Goal: Task Accomplishment & Management: Manage account settings

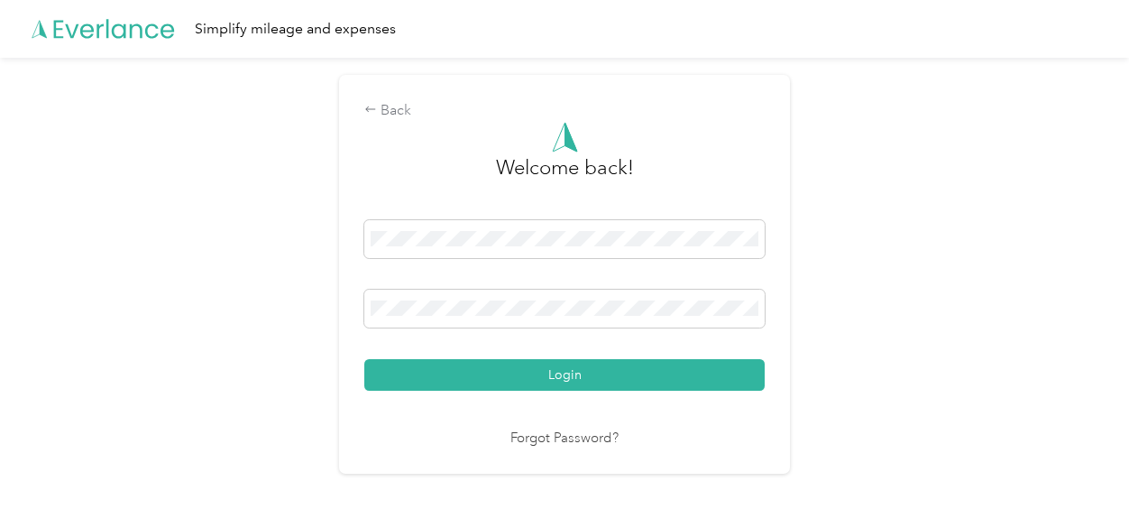
click at [518, 375] on button "Login" at bounding box center [564, 375] width 401 height 32
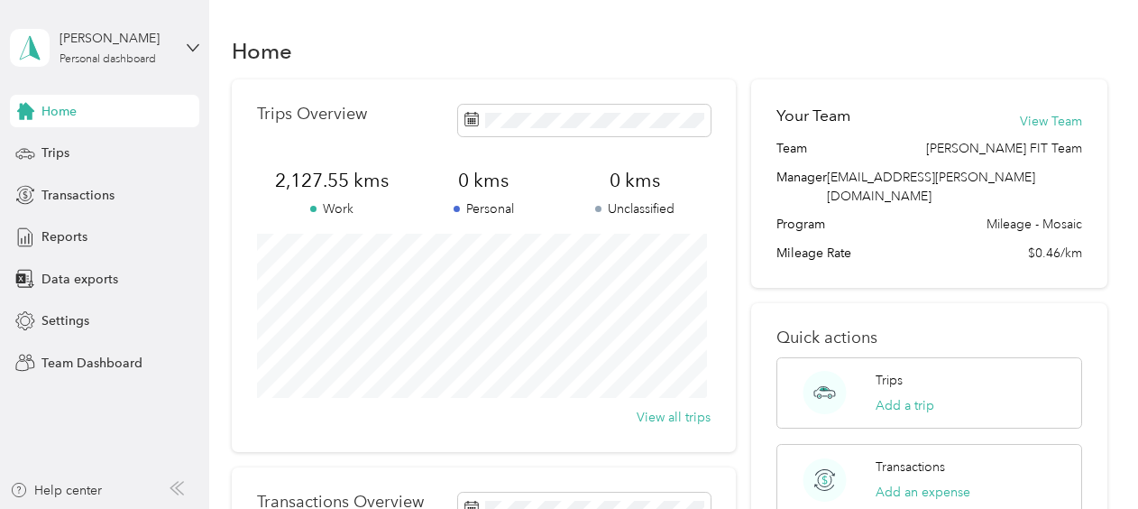
click at [184, 43] on div "[PERSON_NAME] Personal dashboard" at bounding box center [104, 47] width 189 height 63
click at [131, 146] on div "Team dashboard" at bounding box center [251, 141] width 456 height 32
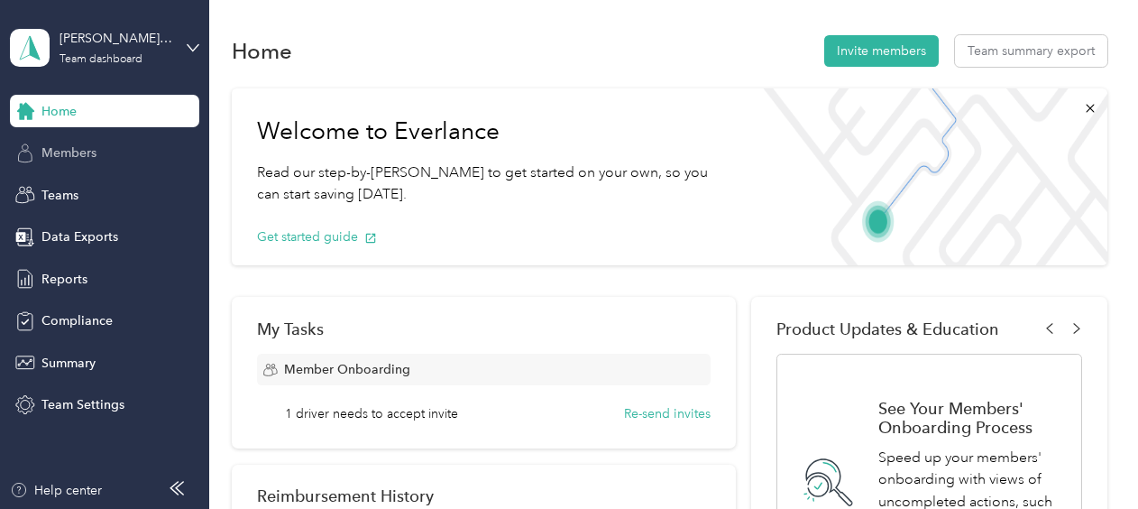
click at [70, 150] on span "Members" at bounding box center [68, 152] width 55 height 19
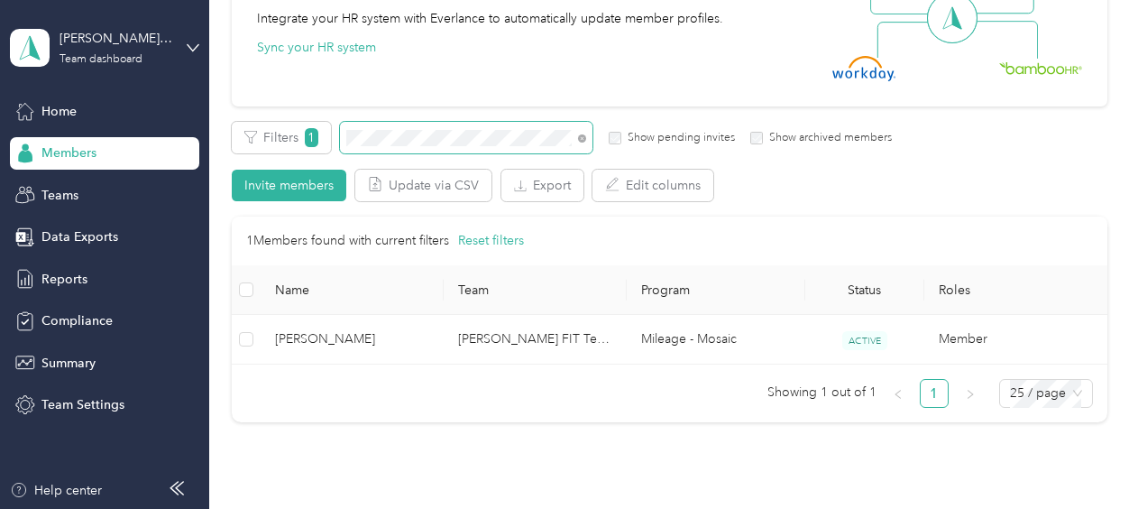
scroll to position [216, 0]
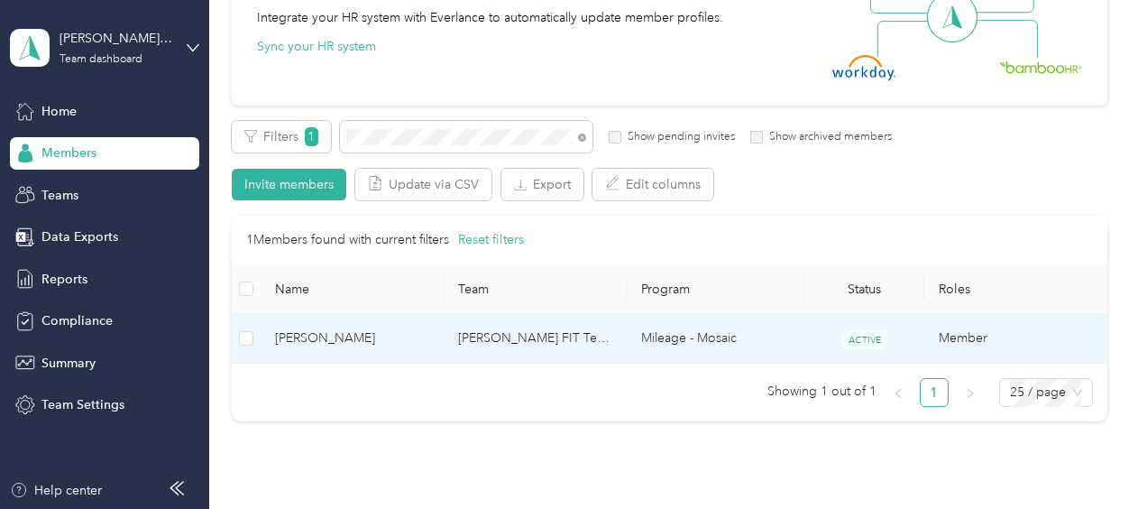
click at [519, 332] on td "[PERSON_NAME] FIT Team" at bounding box center [535, 339] width 183 height 50
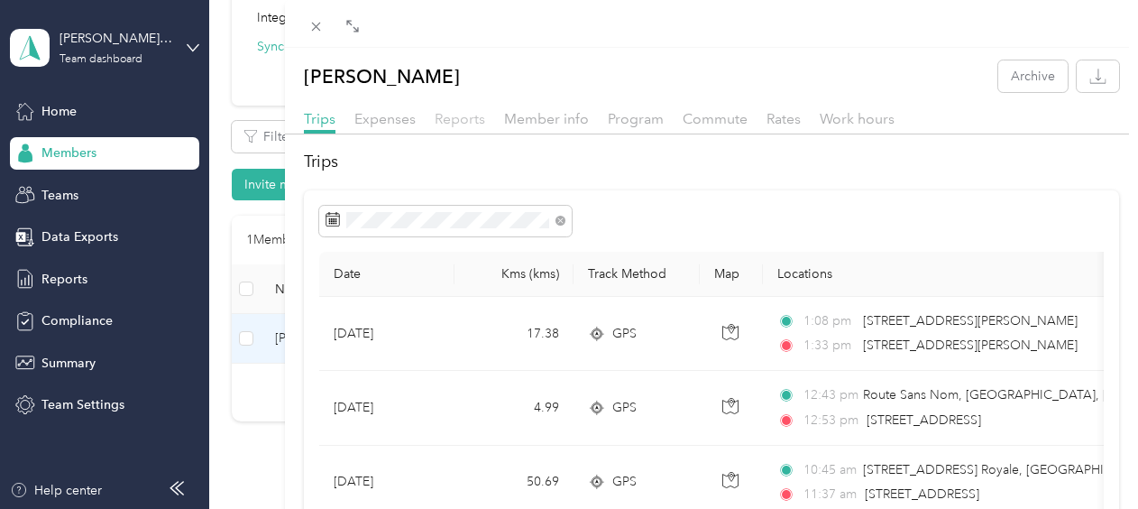
click at [459, 119] on span "Reports" at bounding box center [460, 118] width 51 height 17
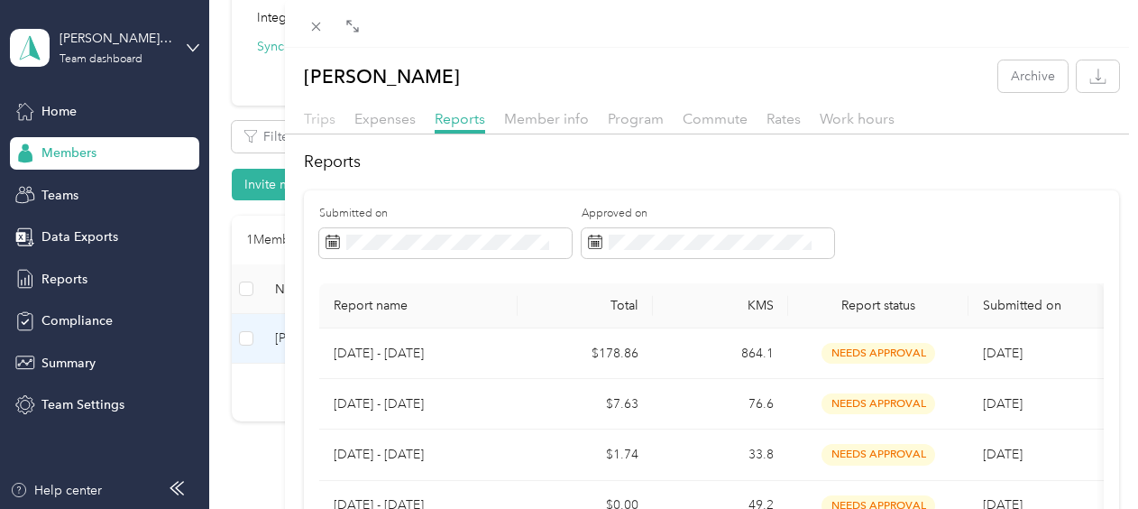
click at [324, 123] on span "Trips" at bounding box center [320, 118] width 32 height 17
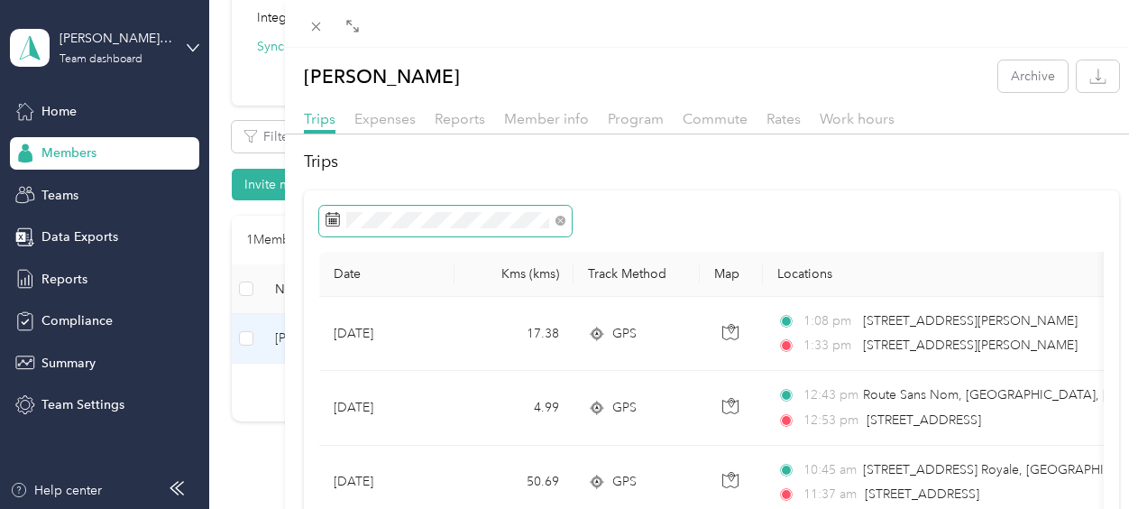
click at [330, 220] on icon at bounding box center [333, 219] width 14 height 14
click at [339, 217] on icon at bounding box center [334, 220] width 14 height 13
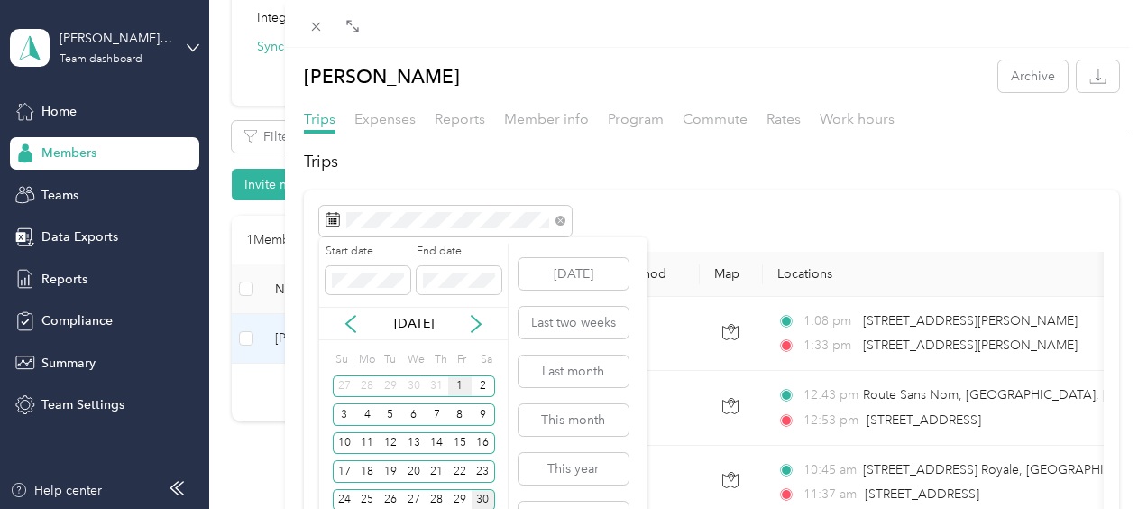
click at [457, 383] on div "1" at bounding box center [459, 386] width 23 height 23
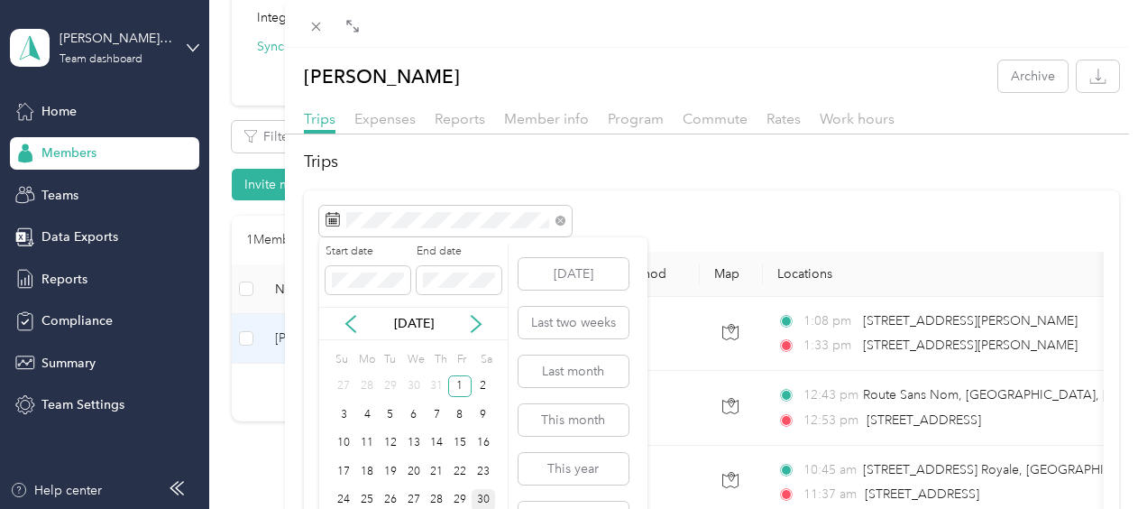
click at [484, 496] on div "30" at bounding box center [483, 500] width 23 height 23
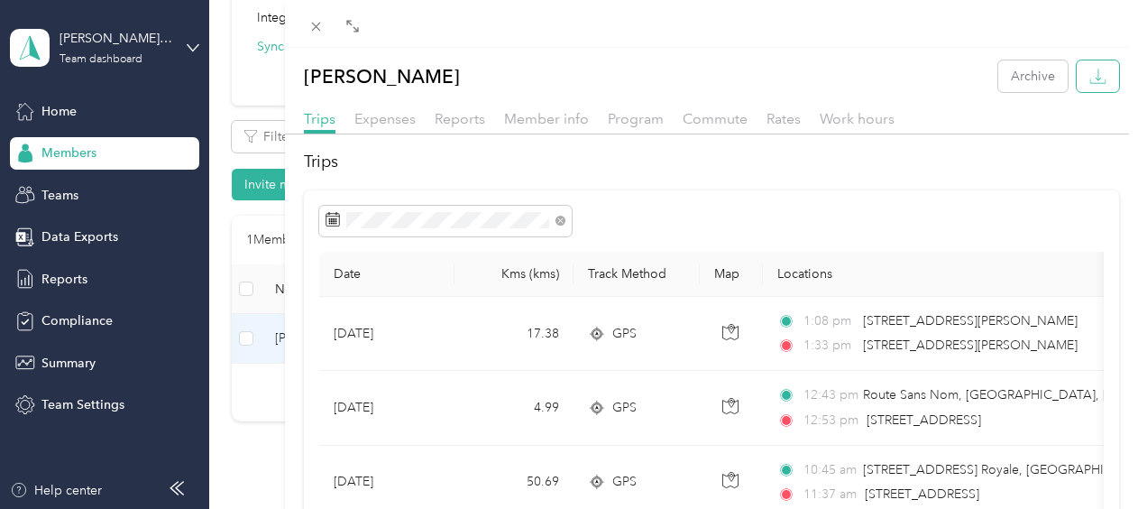
click at [1090, 80] on icon "button" at bounding box center [1098, 76] width 17 height 17
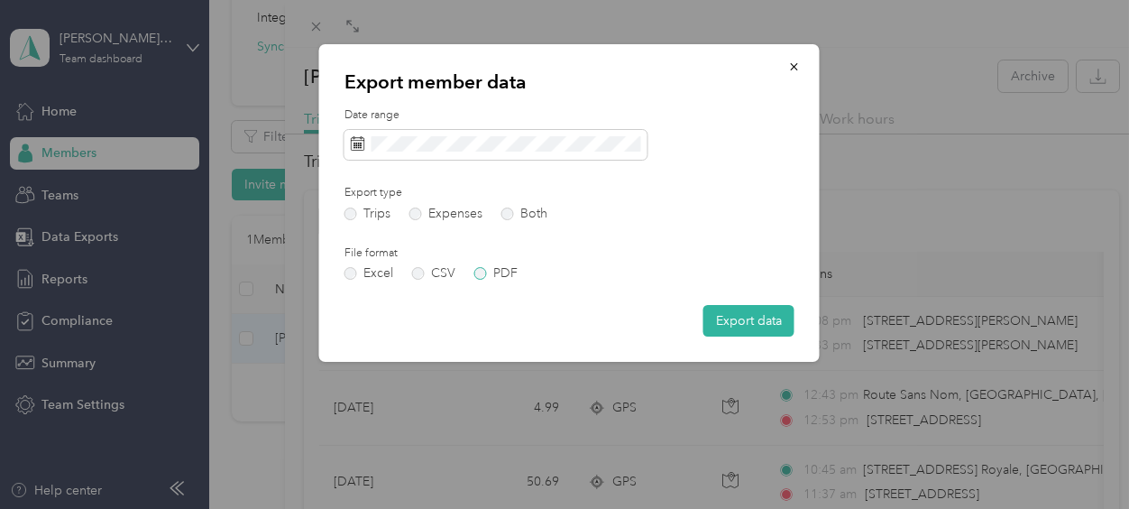
click at [478, 275] on label "PDF" at bounding box center [496, 273] width 43 height 13
click at [765, 325] on button "Export data" at bounding box center [749, 321] width 91 height 32
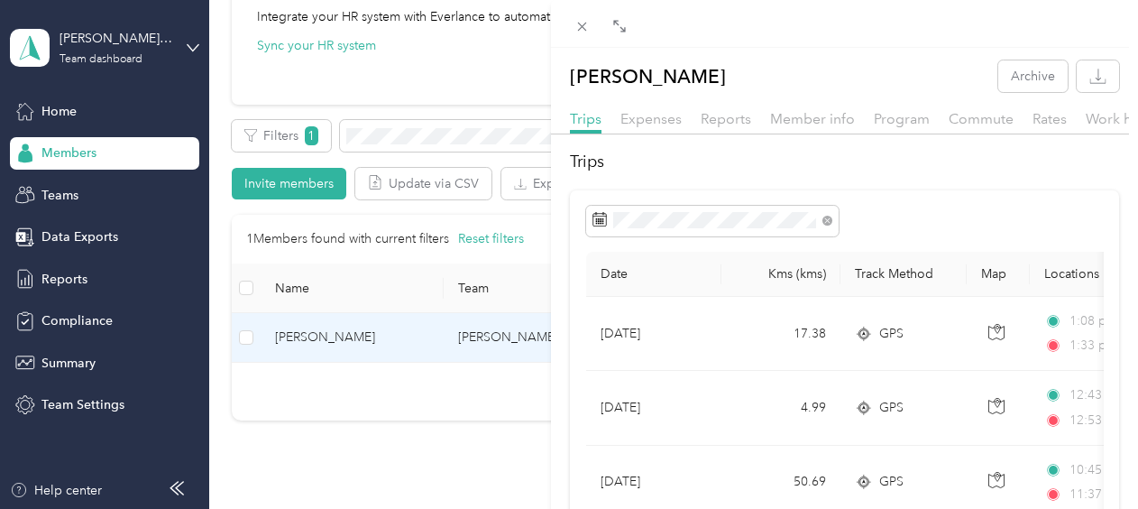
scroll to position [216, 0]
click at [576, 32] on icon at bounding box center [582, 26] width 15 height 15
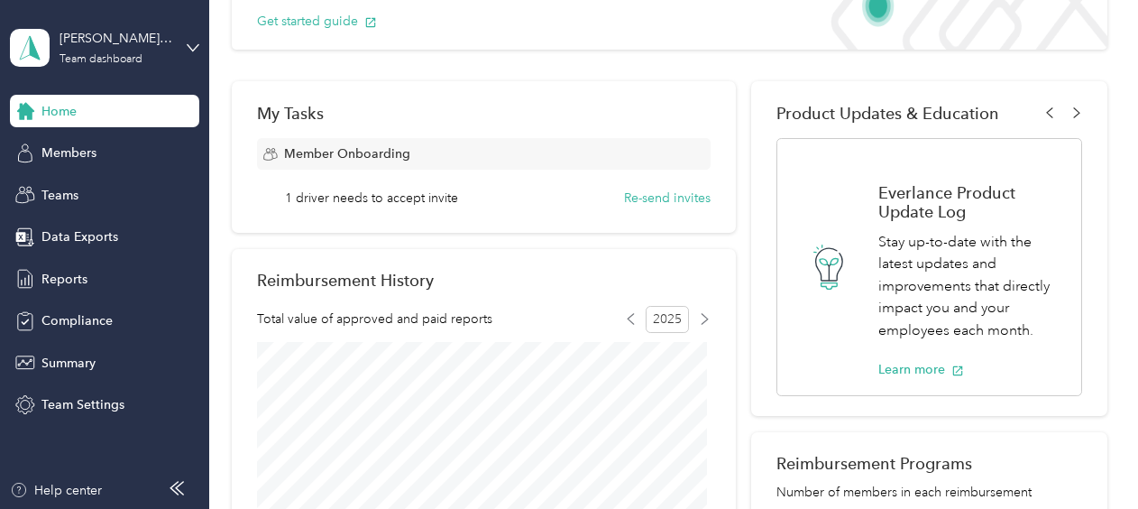
click at [410, 198] on span "1 driver needs to accept invite" at bounding box center [371, 198] width 173 height 19
click at [103, 115] on div "Home" at bounding box center [104, 111] width 189 height 32
click at [51, 155] on span "Members" at bounding box center [68, 152] width 55 height 19
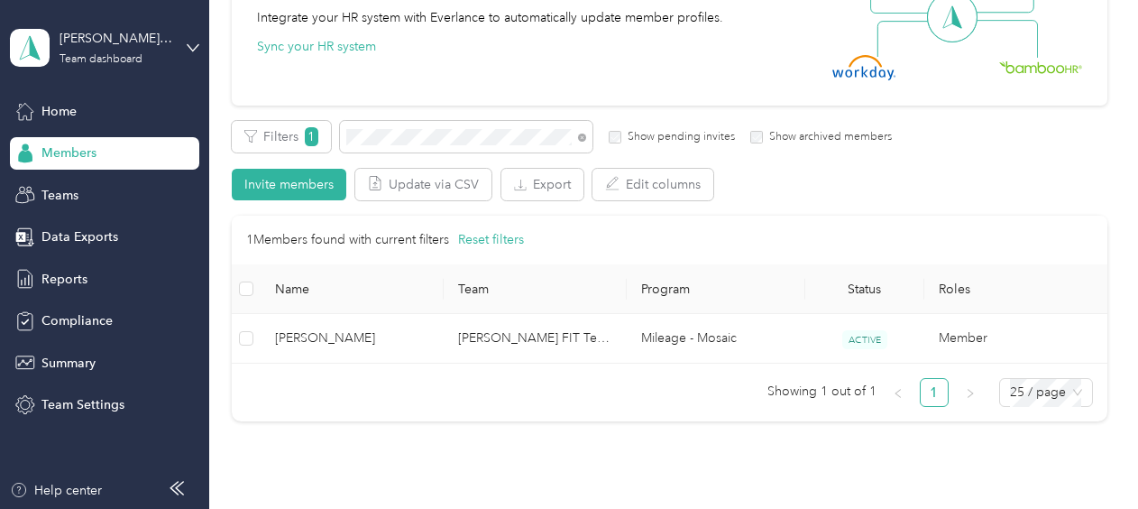
drag, startPoint x: 402, startPoint y: 120, endPoint x: 388, endPoint y: 115, distance: 15.1
click at [388, 115] on div "All Members 154 Onboarding 1 NEW Securely sync your HR system with Everlance In…" at bounding box center [670, 151] width 876 height 574
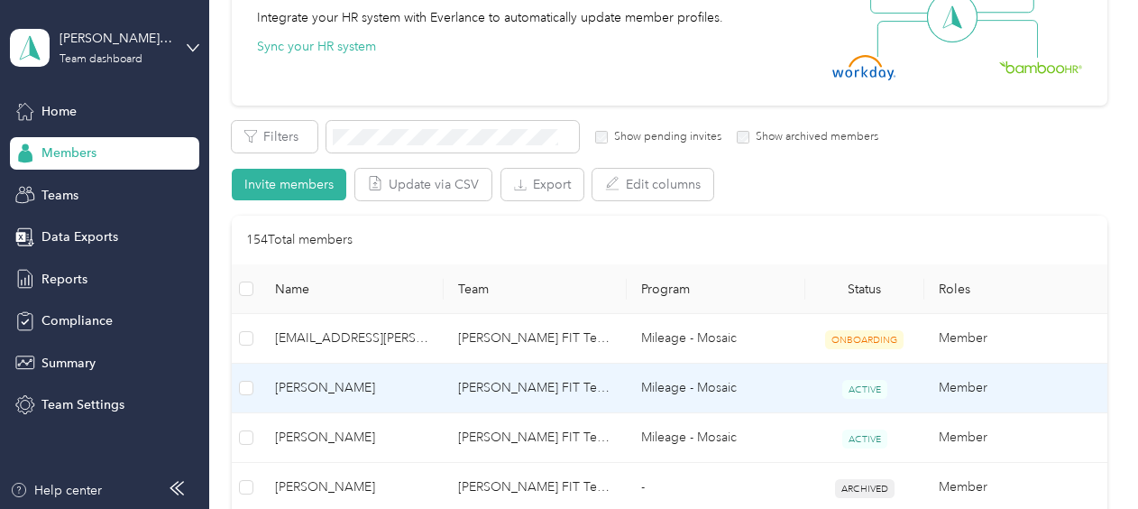
click at [726, 400] on td "Mileage - Mosaic" at bounding box center [716, 389] width 179 height 50
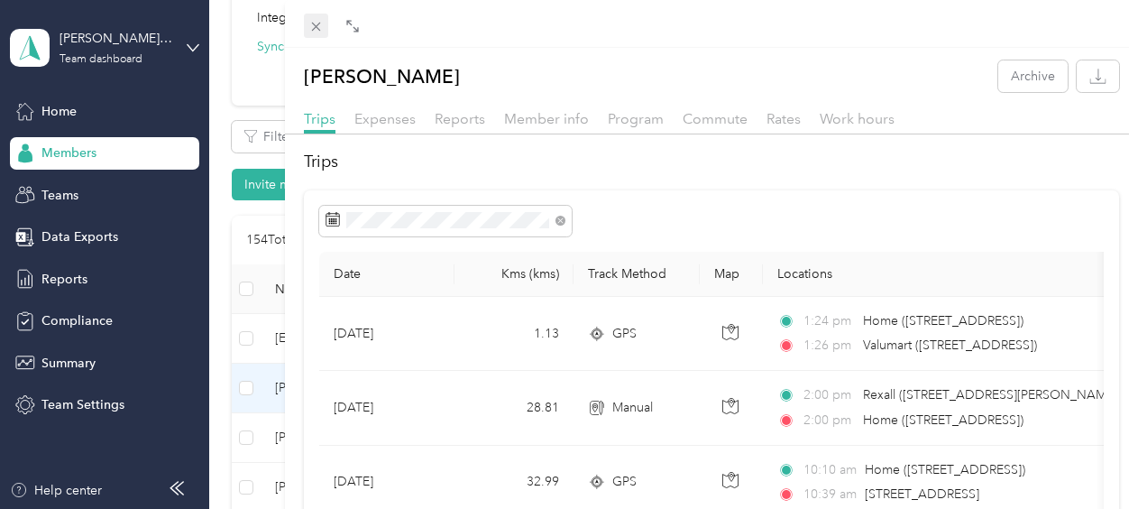
click at [321, 29] on icon at bounding box center [316, 26] width 15 height 15
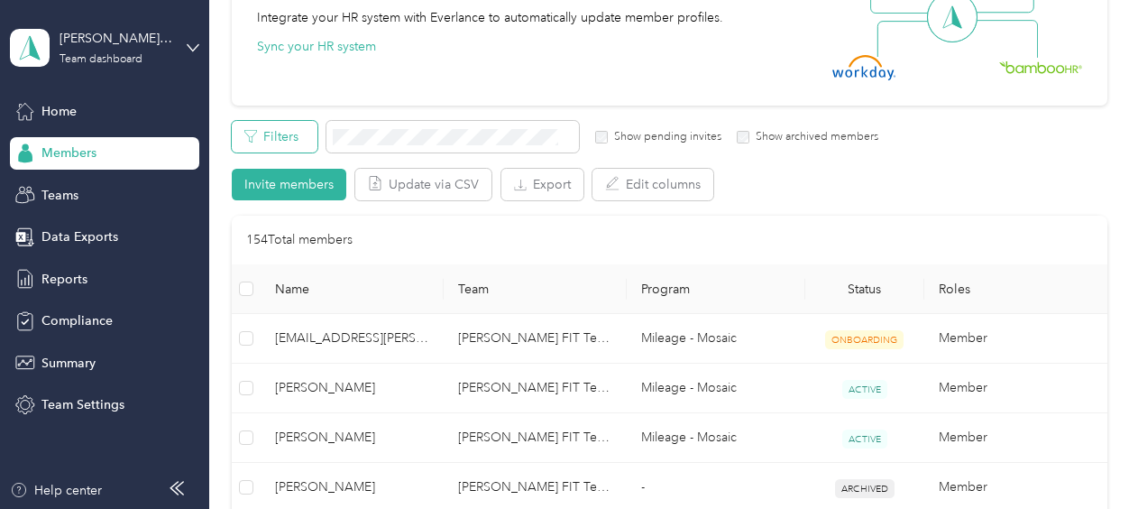
click at [287, 136] on button "Filters" at bounding box center [275, 137] width 86 height 32
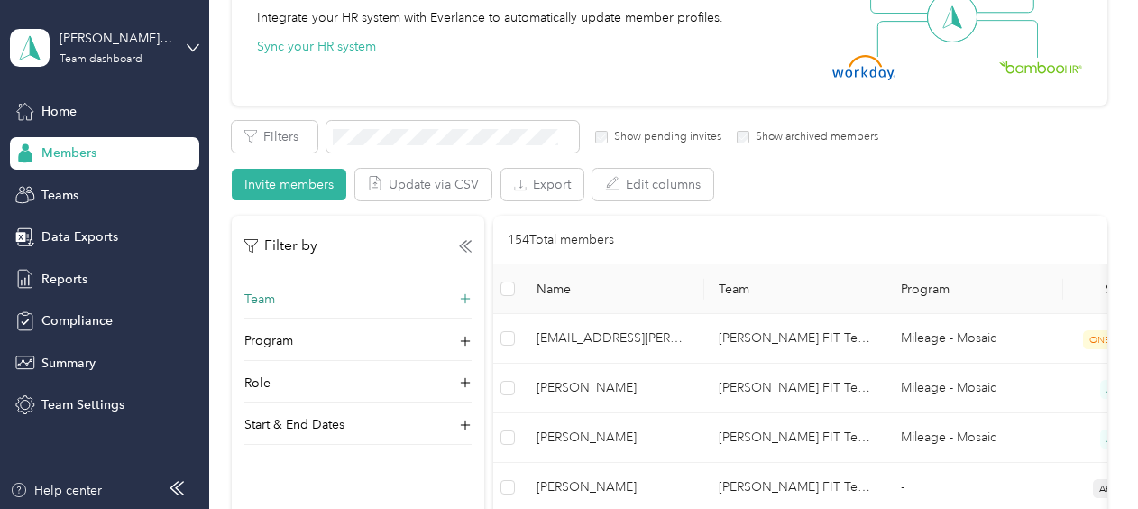
click at [465, 298] on icon at bounding box center [465, 299] width 11 height 11
click at [345, 361] on span "[PERSON_NAME] FIT Team" at bounding box center [335, 365] width 156 height 15
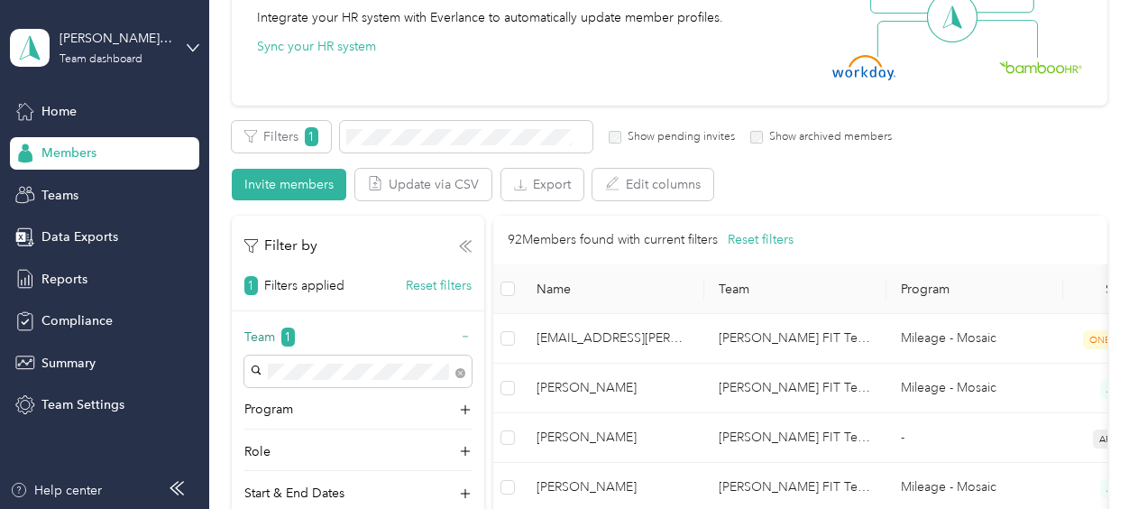
click at [465, 244] on icon at bounding box center [465, 246] width 13 height 13
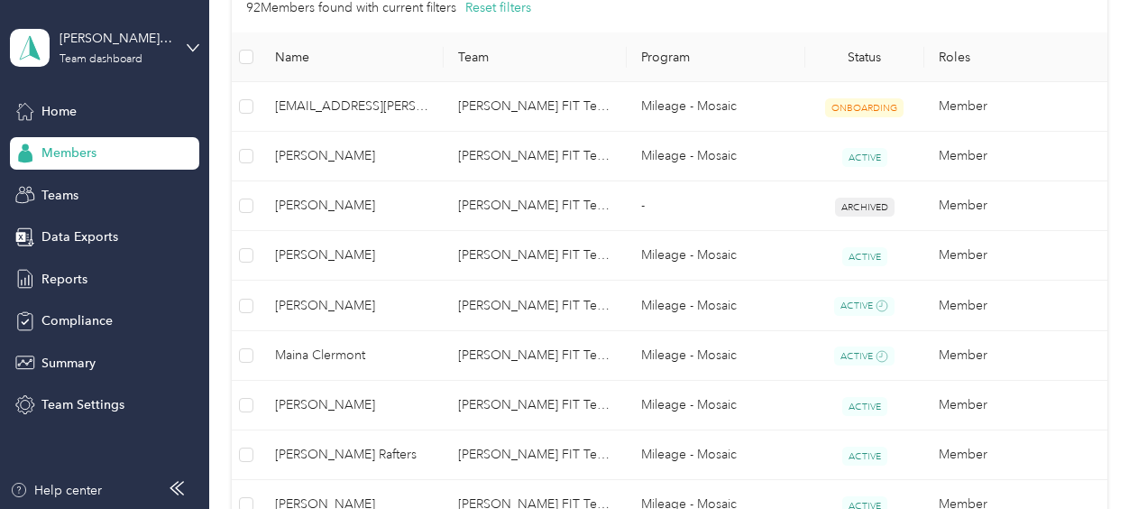
scroll to position [451, 0]
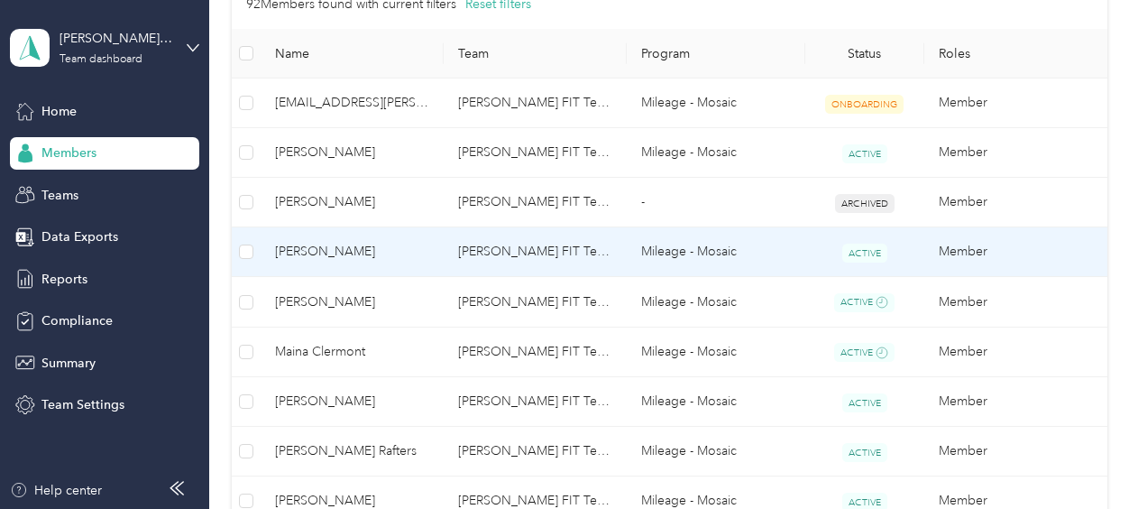
click at [324, 259] on span "[PERSON_NAME]" at bounding box center [352, 252] width 154 height 20
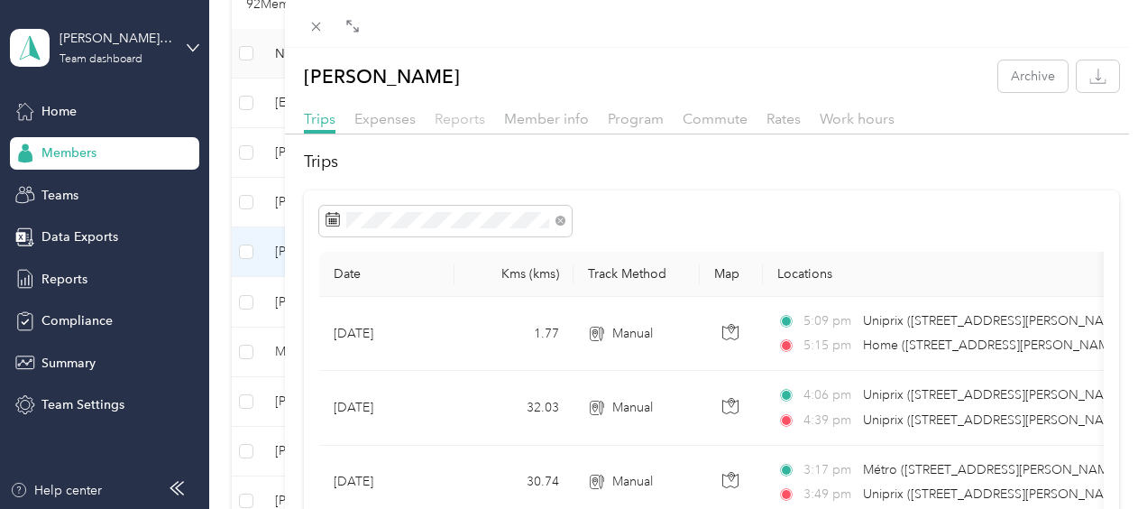
click at [449, 120] on span "Reports" at bounding box center [460, 118] width 51 height 17
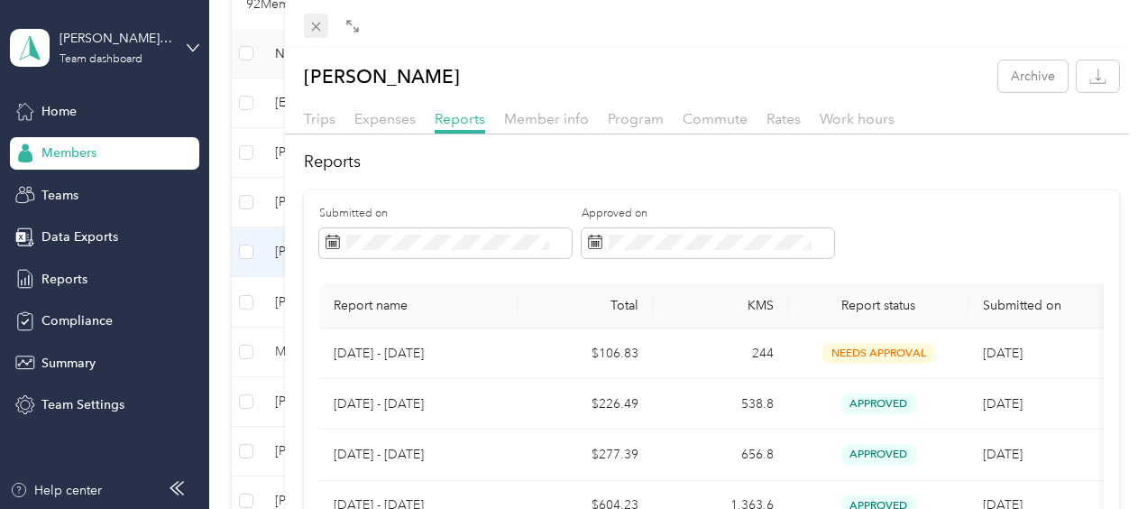
click at [314, 30] on icon at bounding box center [316, 26] width 15 height 15
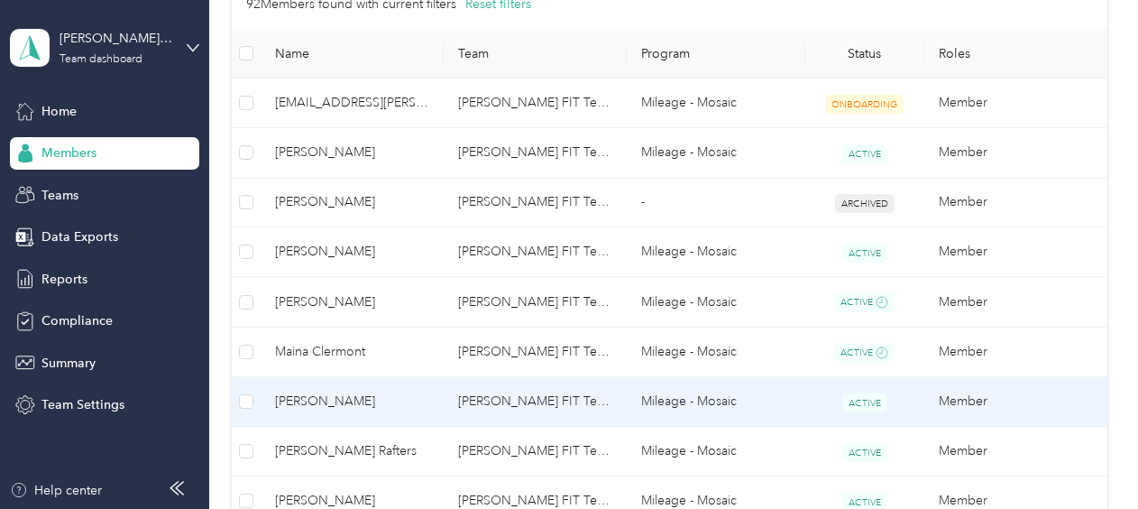
click at [334, 401] on span "[PERSON_NAME]" at bounding box center [352, 402] width 154 height 20
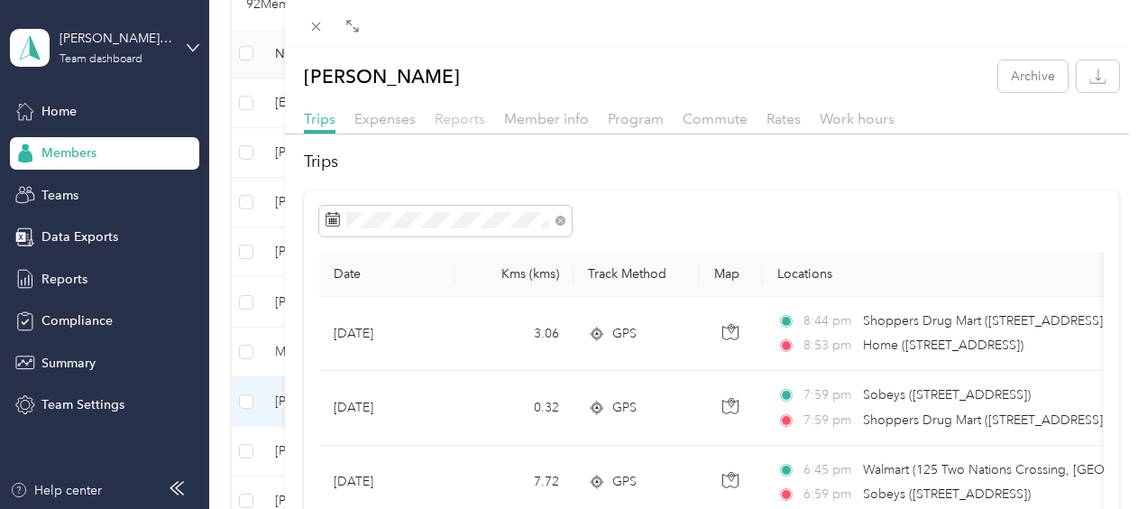
click at [452, 121] on span "Reports" at bounding box center [460, 118] width 51 height 17
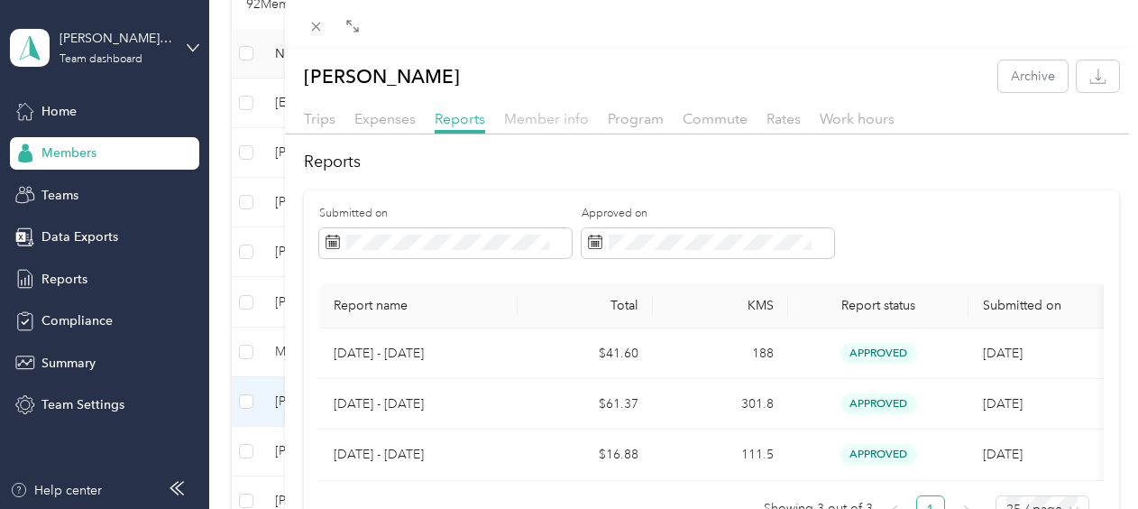
click at [531, 121] on span "Member info" at bounding box center [546, 118] width 85 height 17
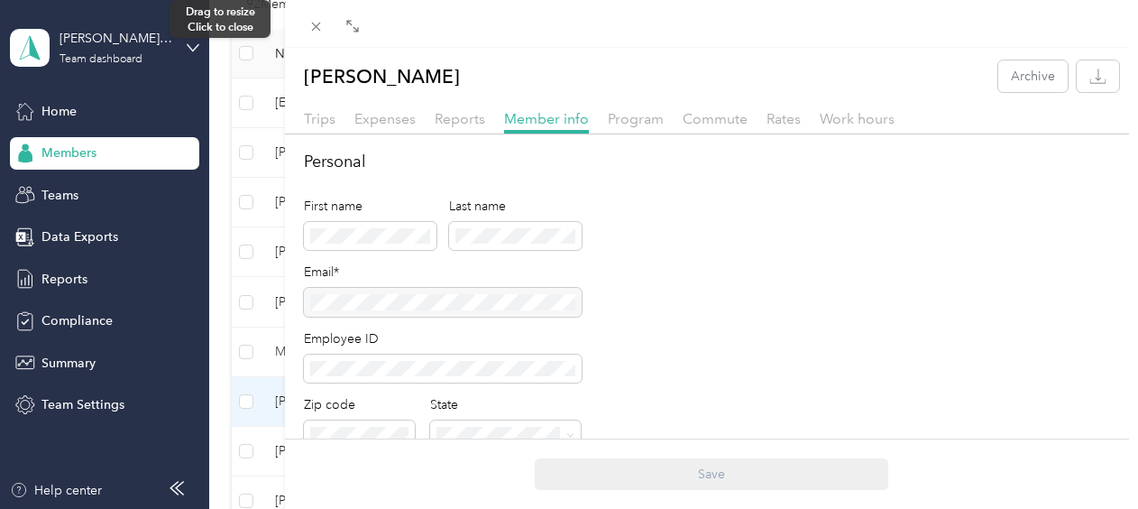
click at [275, 36] on div at bounding box center [278, 254] width 13 height 509
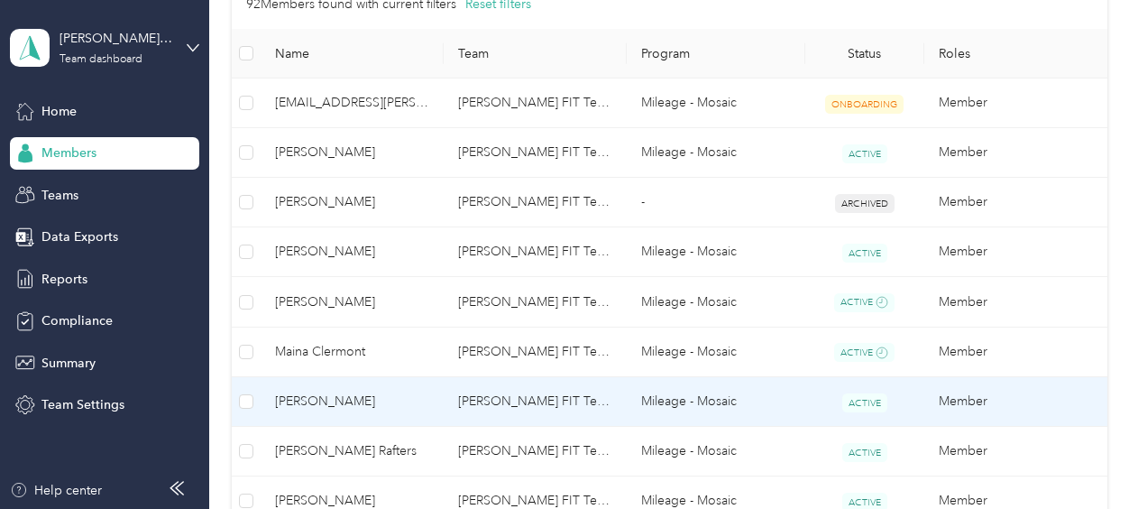
click at [316, 401] on span "[PERSON_NAME]" at bounding box center [352, 402] width 154 height 20
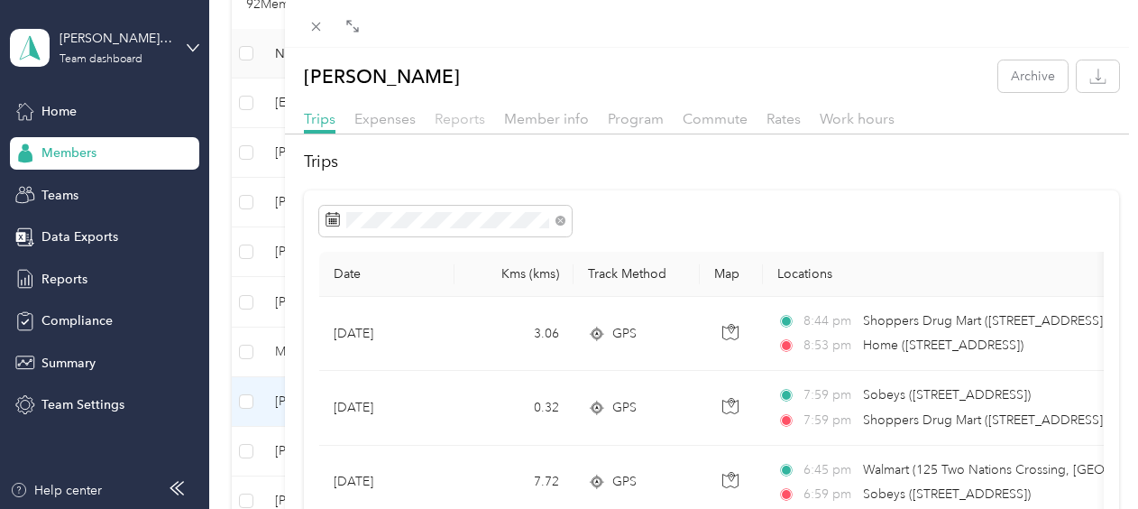
click at [445, 116] on span "Reports" at bounding box center [460, 118] width 51 height 17
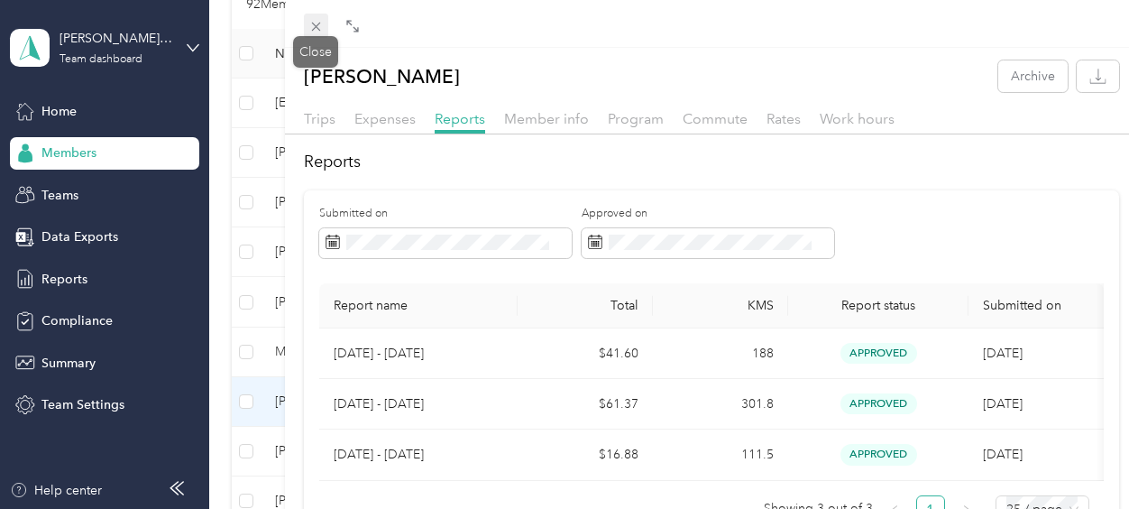
click at [316, 25] on icon at bounding box center [316, 26] width 15 height 15
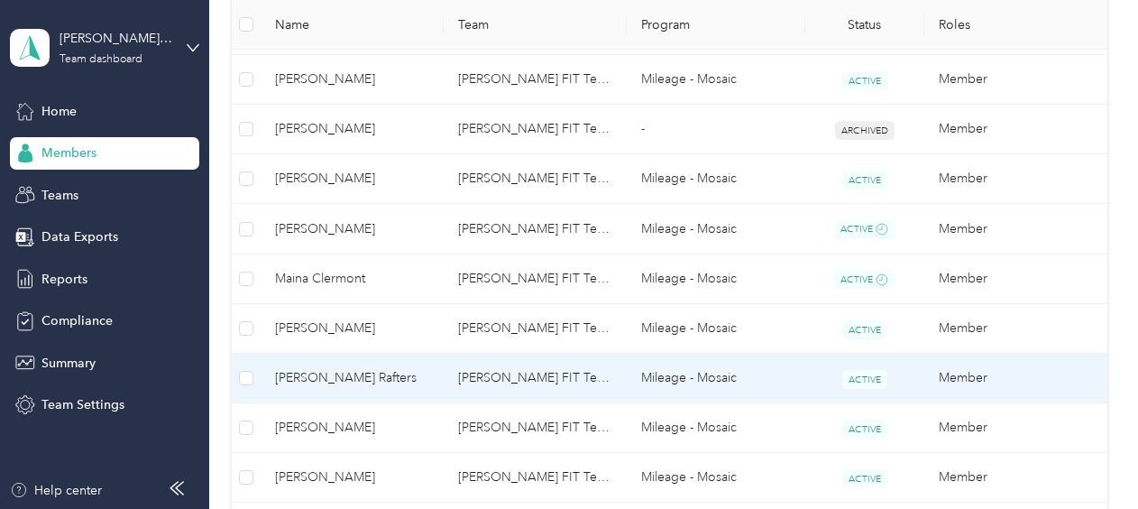
scroll to position [541, 0]
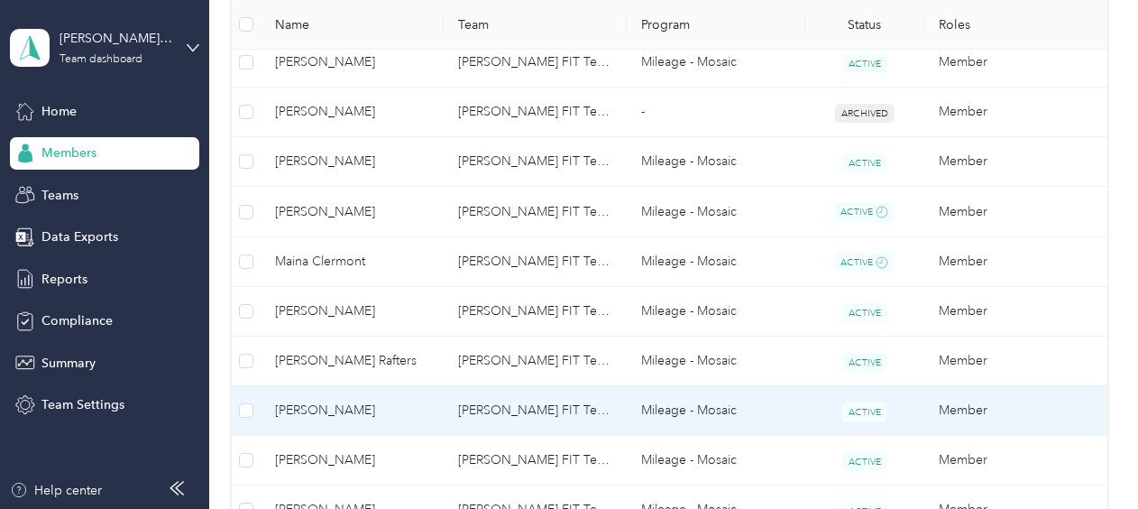
click at [327, 403] on span "[PERSON_NAME]" at bounding box center [352, 411] width 154 height 20
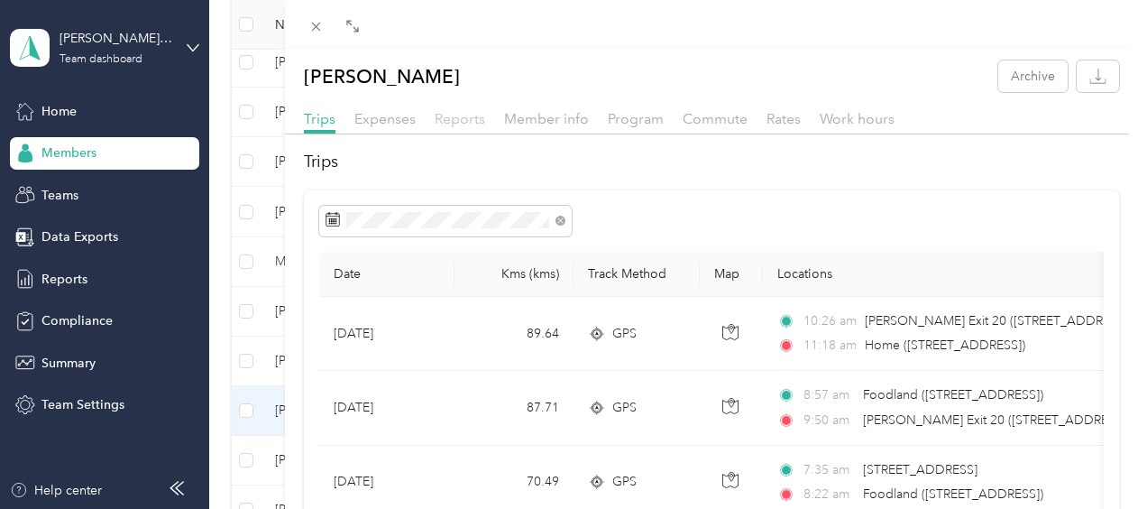
click at [467, 115] on span "Reports" at bounding box center [460, 118] width 51 height 17
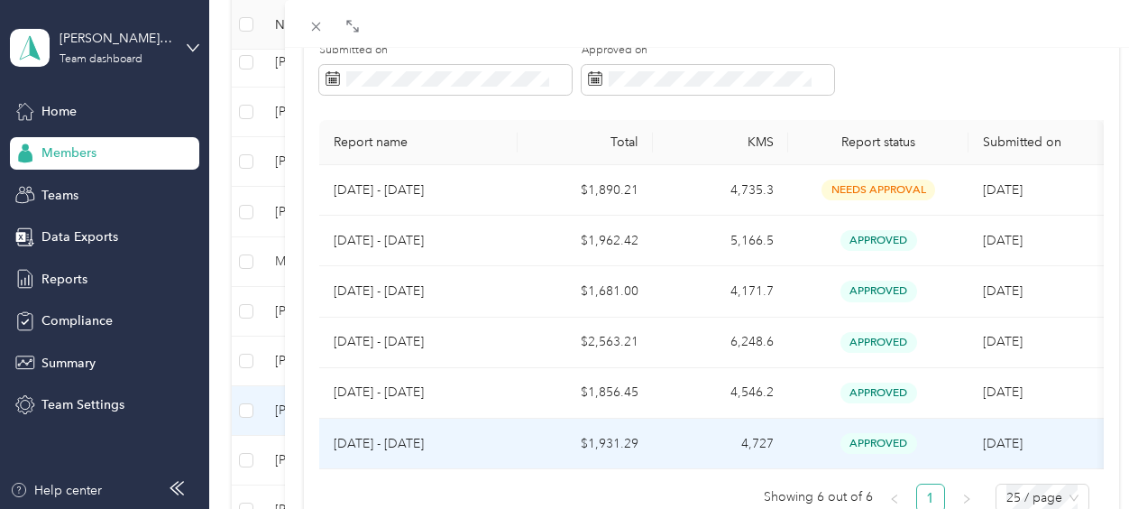
scroll to position [180, 0]
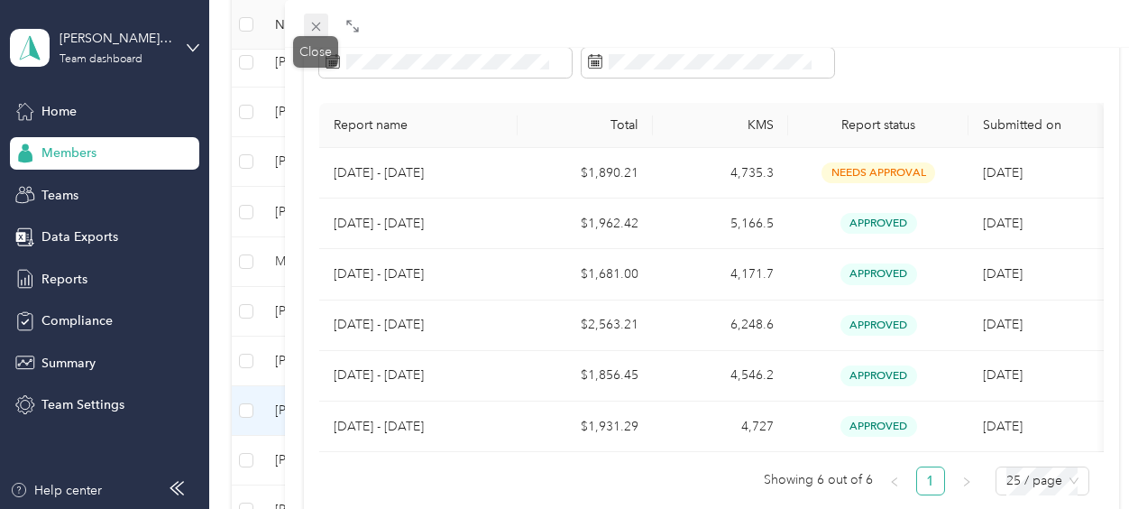
click at [319, 32] on icon at bounding box center [316, 26] width 15 height 15
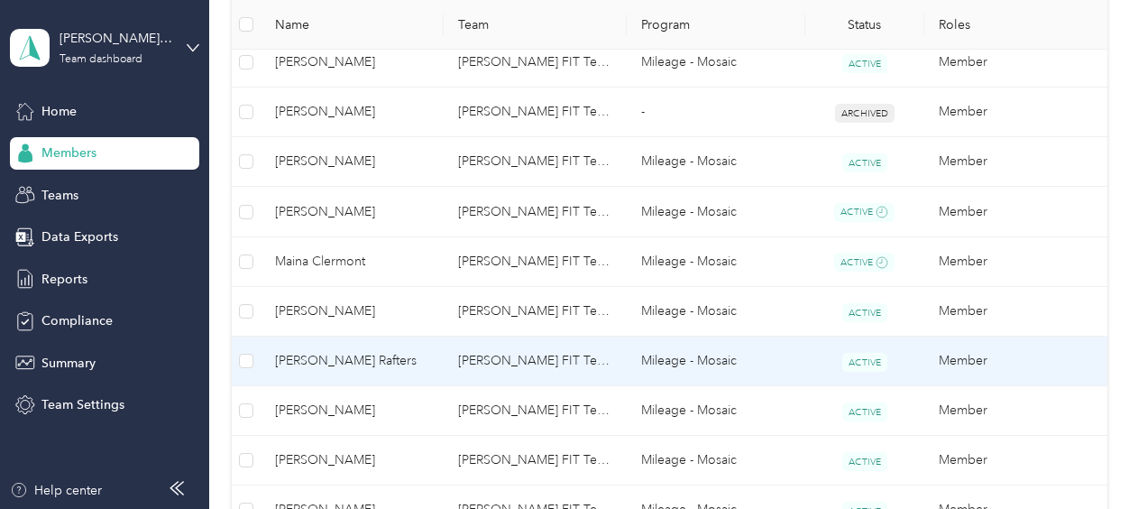
click at [303, 361] on span "[PERSON_NAME] Rafters" at bounding box center [352, 361] width 154 height 20
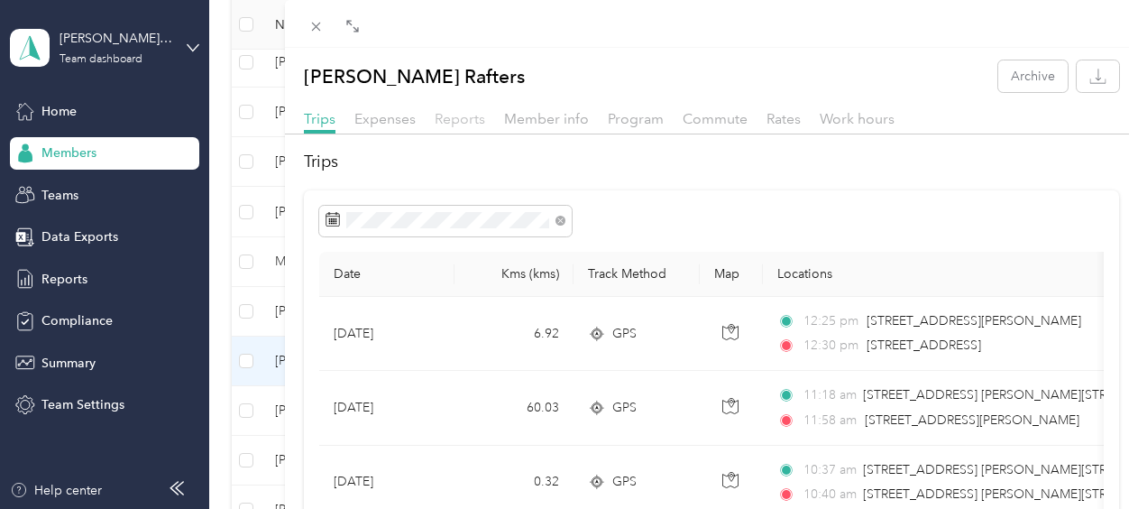
click at [445, 119] on span "Reports" at bounding box center [460, 118] width 51 height 17
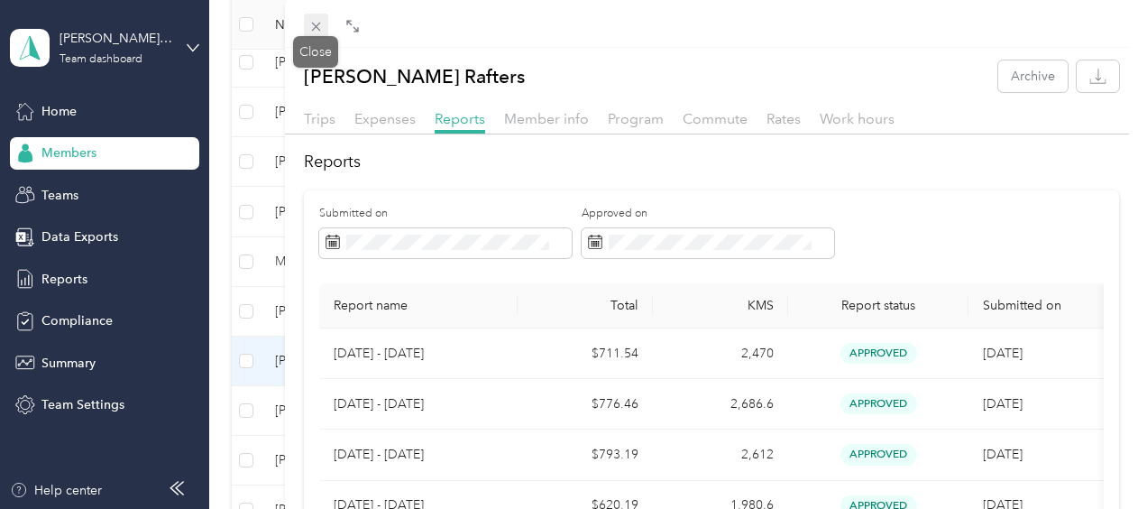
click at [323, 22] on icon at bounding box center [316, 26] width 15 height 15
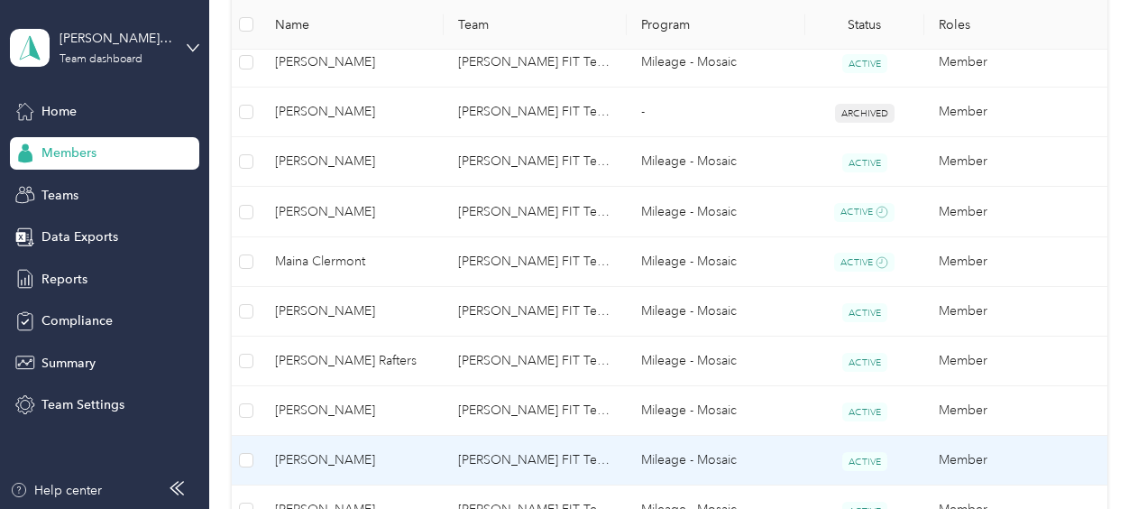
click at [354, 456] on span "[PERSON_NAME]" at bounding box center [352, 460] width 154 height 20
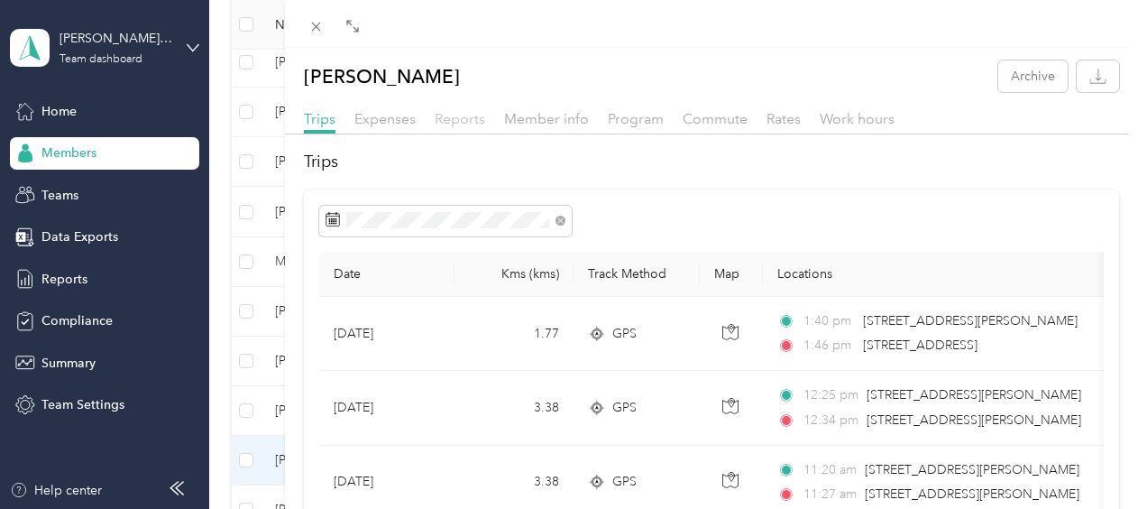
click at [471, 111] on span "Reports" at bounding box center [460, 118] width 51 height 17
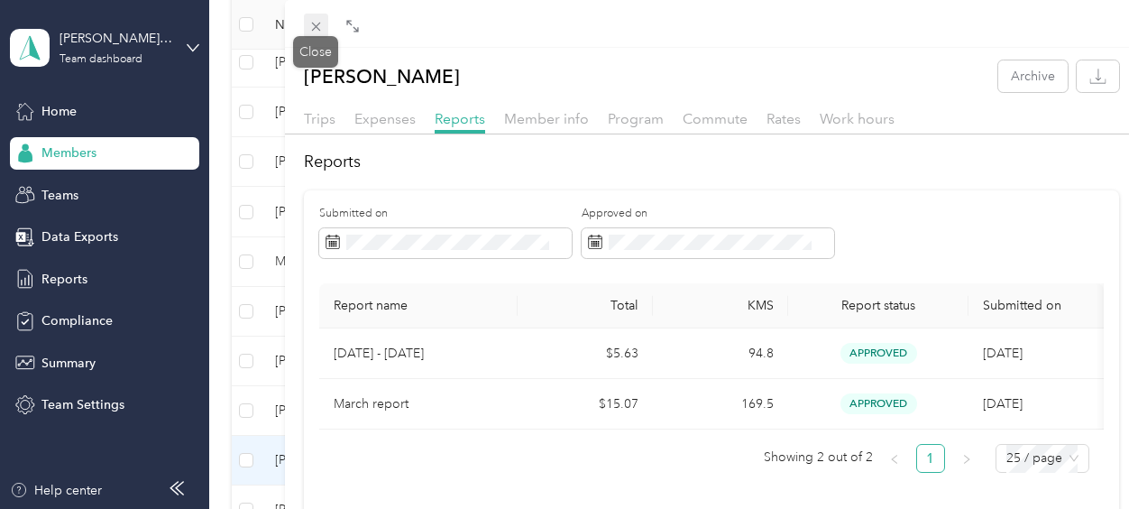
click at [318, 18] on span at bounding box center [316, 26] width 25 height 25
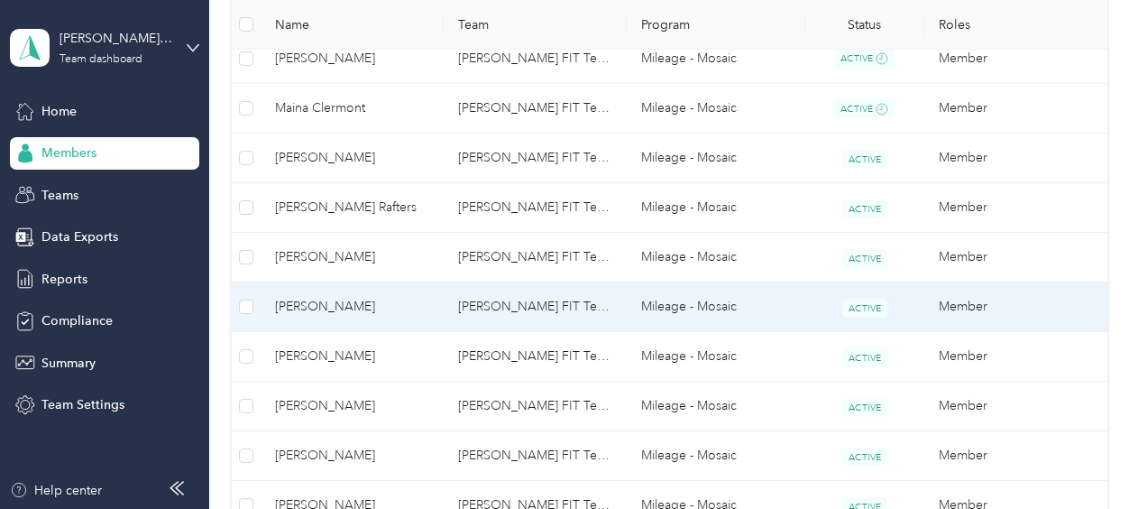
scroll to position [722, 0]
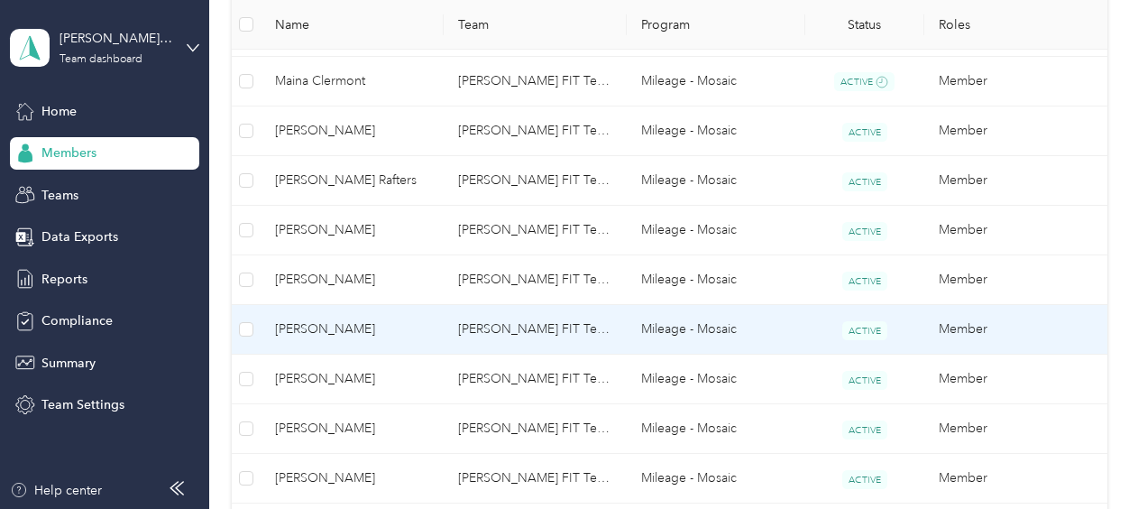
click at [333, 327] on span "[PERSON_NAME]" at bounding box center [352, 329] width 154 height 20
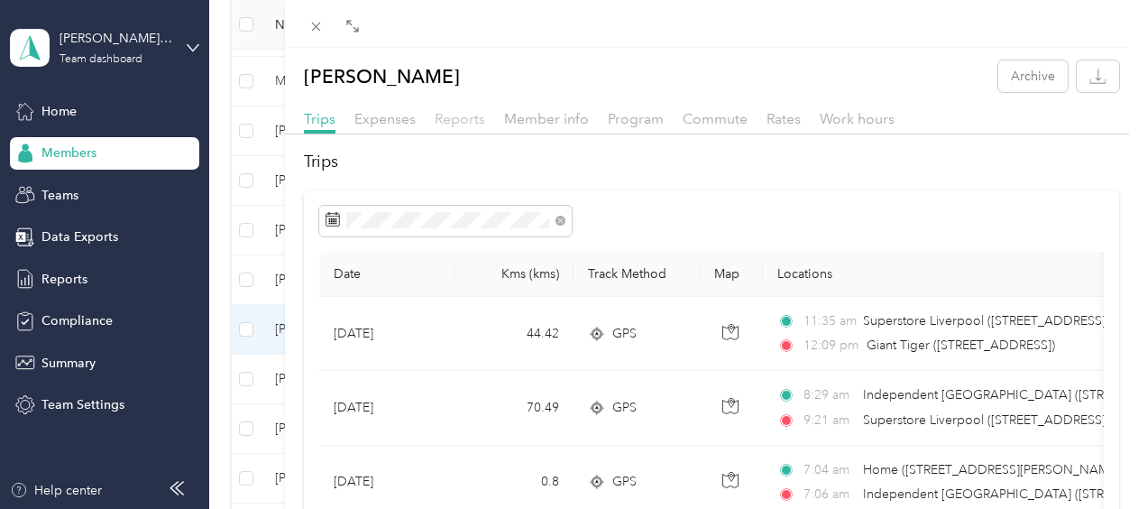
click at [465, 119] on span "Reports" at bounding box center [460, 118] width 51 height 17
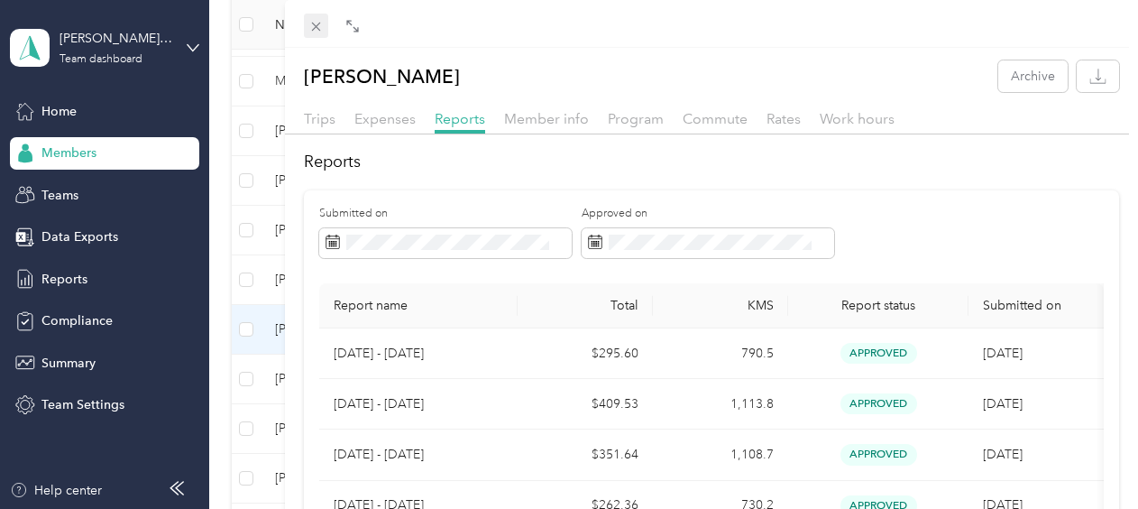
click at [314, 25] on icon at bounding box center [315, 27] width 9 height 9
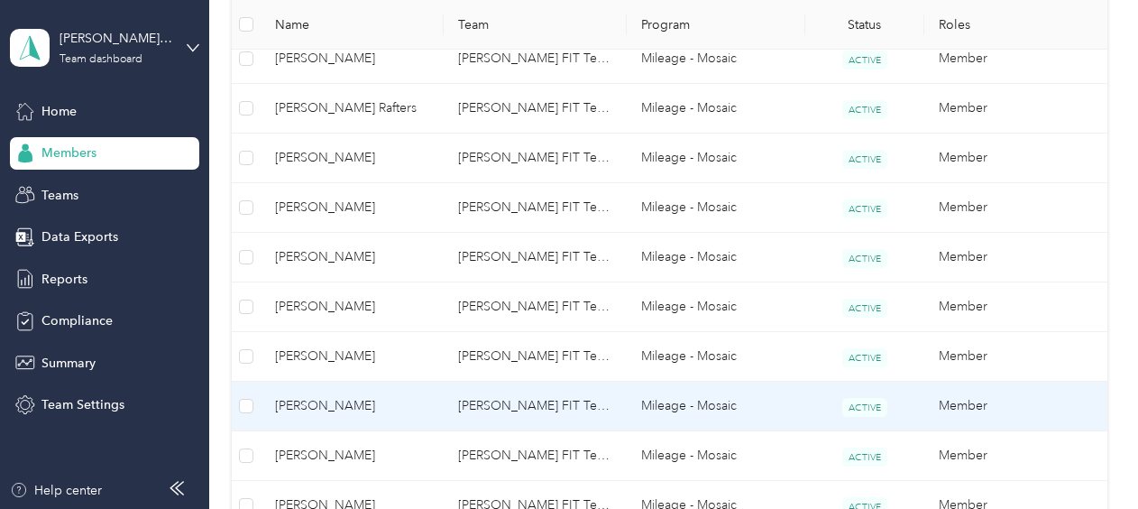
scroll to position [812, 0]
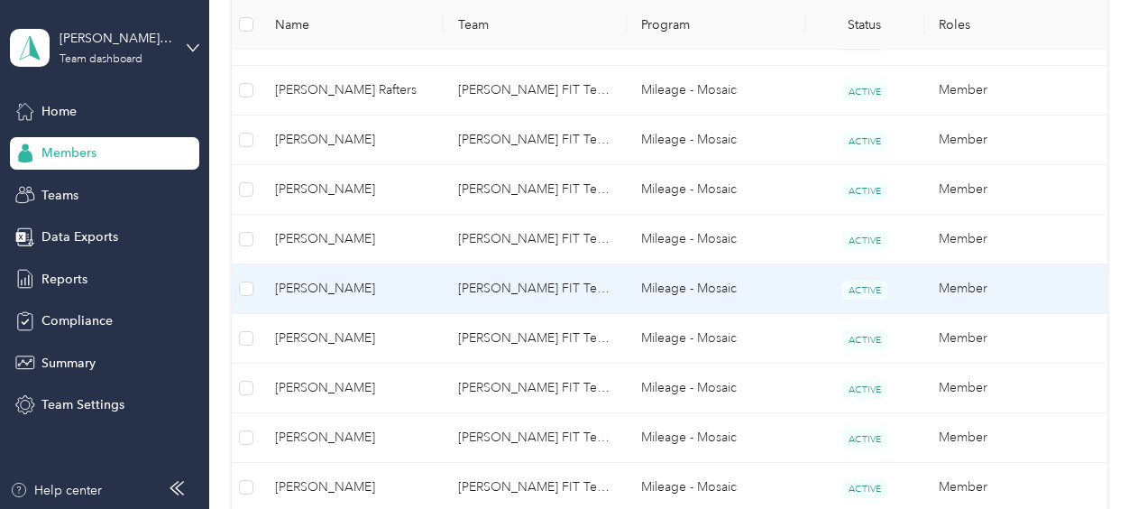
click at [336, 287] on span "[PERSON_NAME]" at bounding box center [352, 289] width 154 height 20
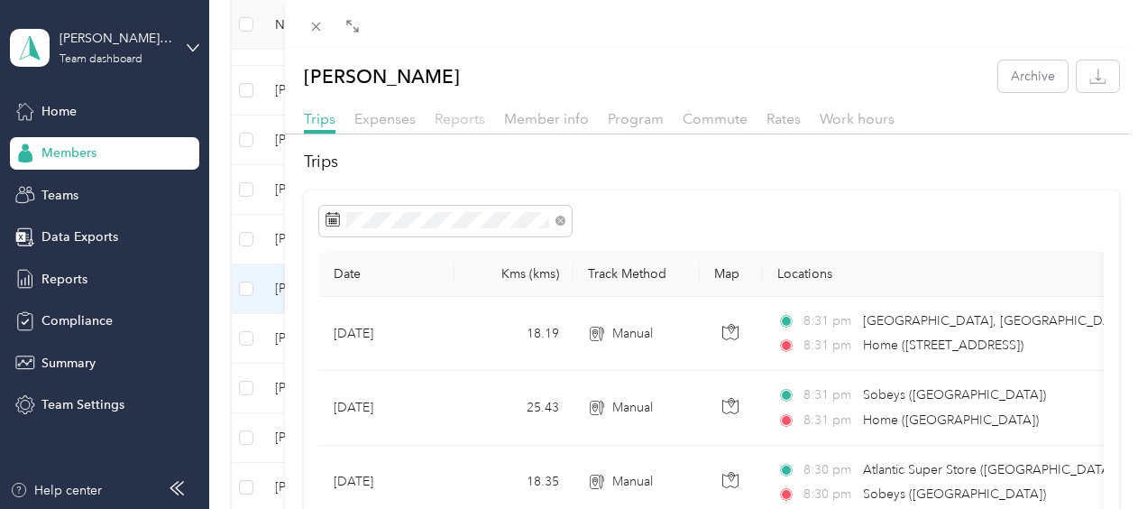
click at [466, 123] on span "Reports" at bounding box center [460, 118] width 51 height 17
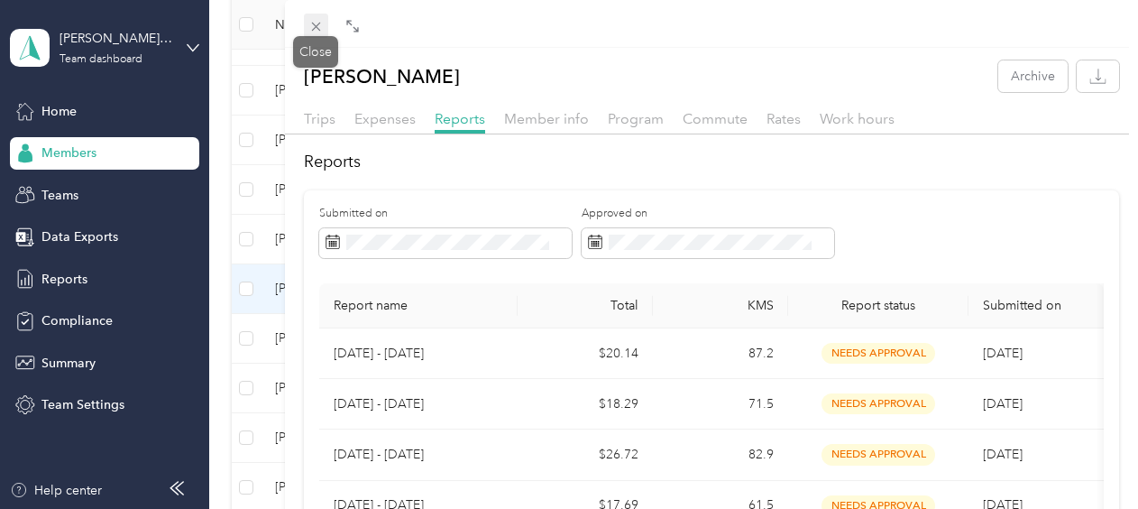
click at [325, 29] on span at bounding box center [316, 26] width 25 height 25
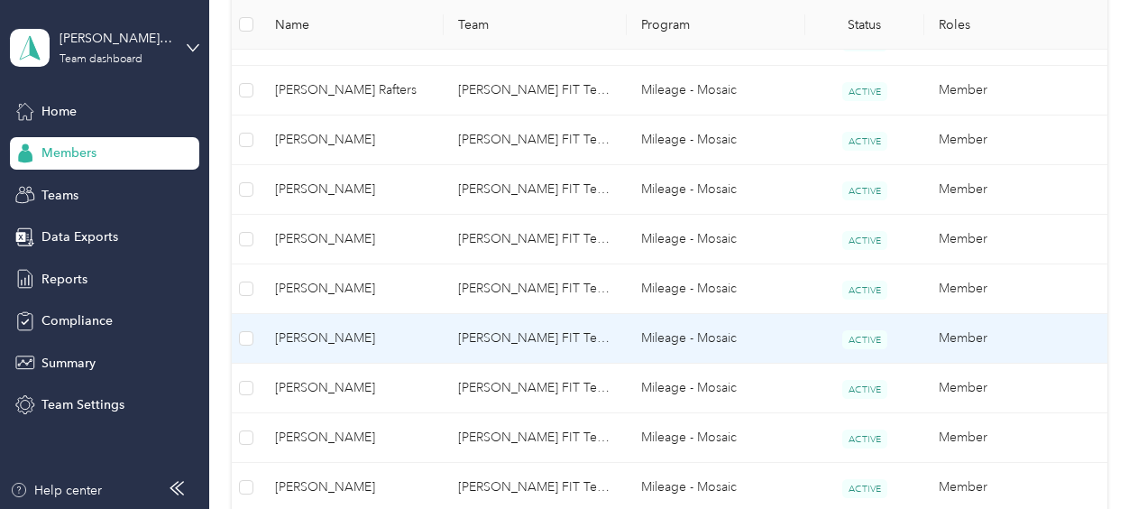
click at [326, 333] on span "[PERSON_NAME]" at bounding box center [352, 338] width 154 height 20
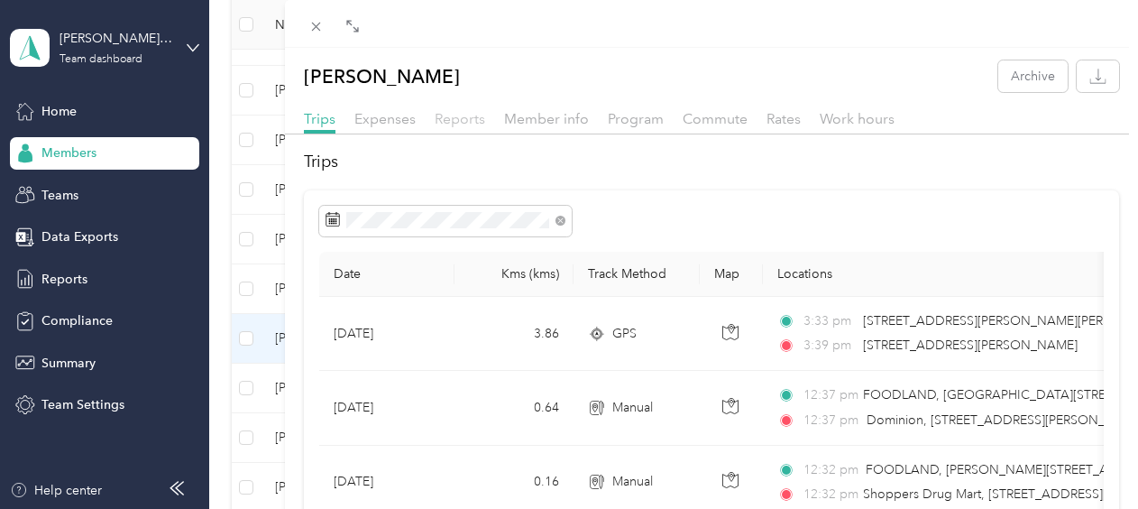
click at [475, 119] on span "Reports" at bounding box center [460, 118] width 51 height 17
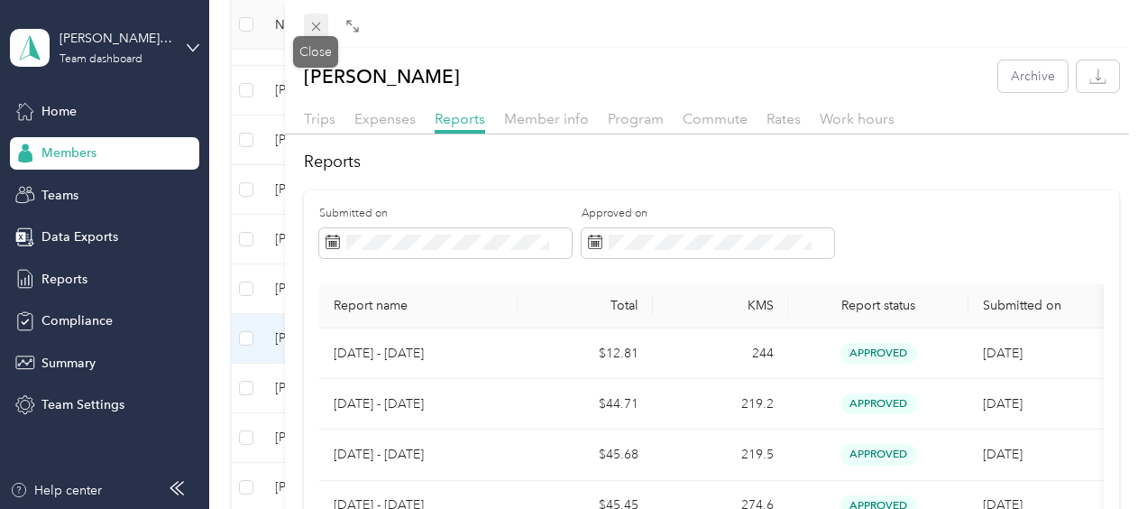
click at [310, 27] on icon at bounding box center [316, 26] width 15 height 15
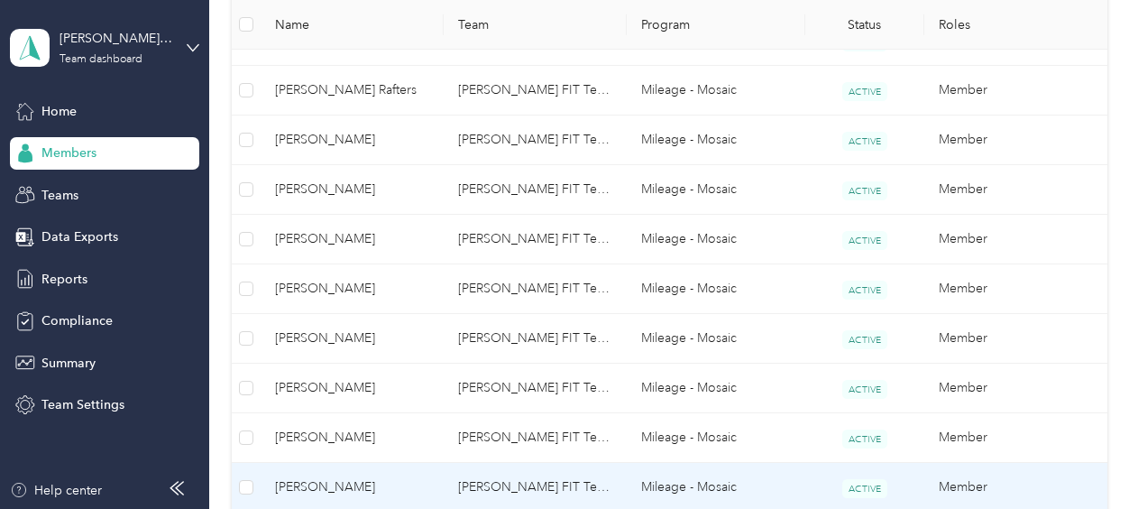
click at [330, 487] on span "[PERSON_NAME]" at bounding box center [352, 487] width 154 height 20
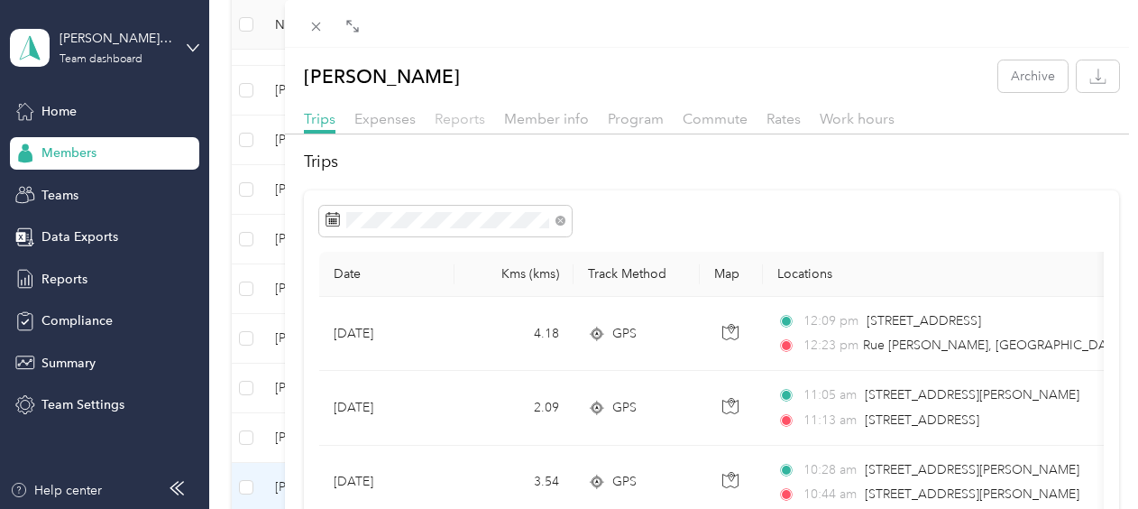
click at [435, 121] on span "Reports" at bounding box center [460, 118] width 51 height 17
